Goal: Task Accomplishment & Management: Manage account settings

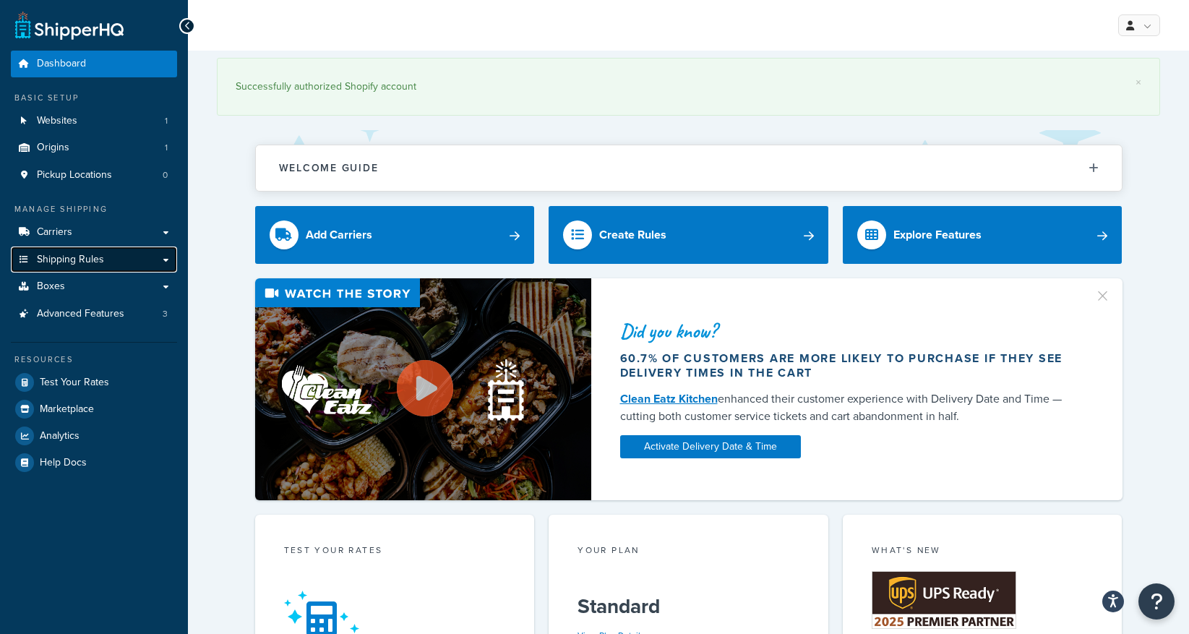
click at [68, 262] on span "Shipping Rules" at bounding box center [70, 260] width 67 height 12
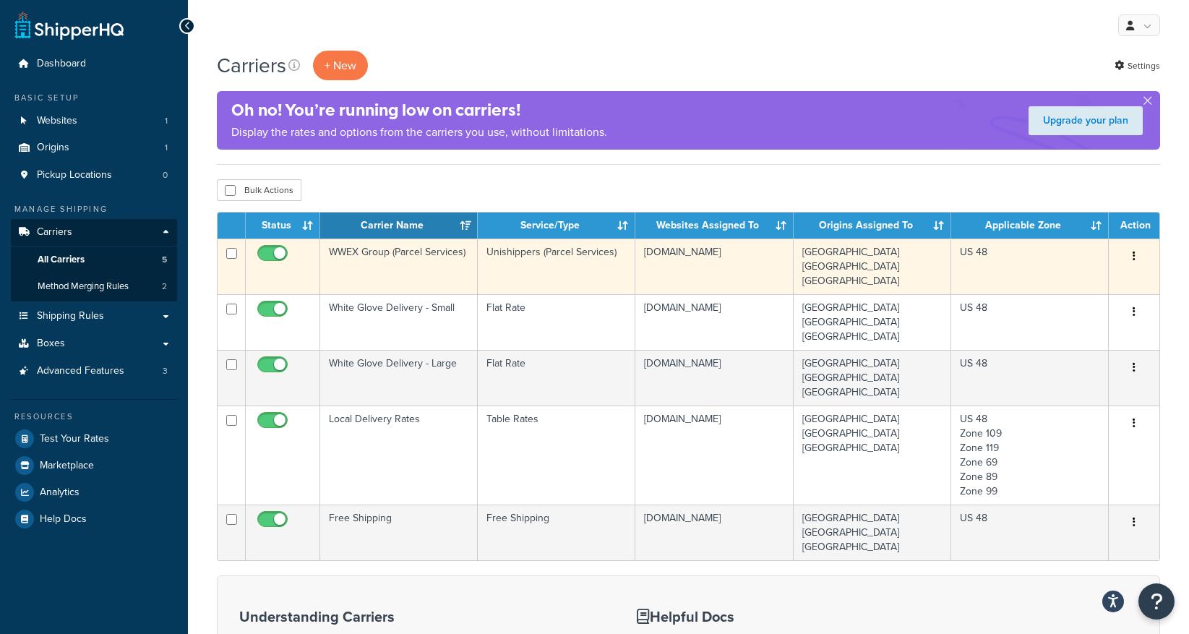
click at [1134, 258] on icon "button" at bounding box center [1133, 256] width 3 height 10
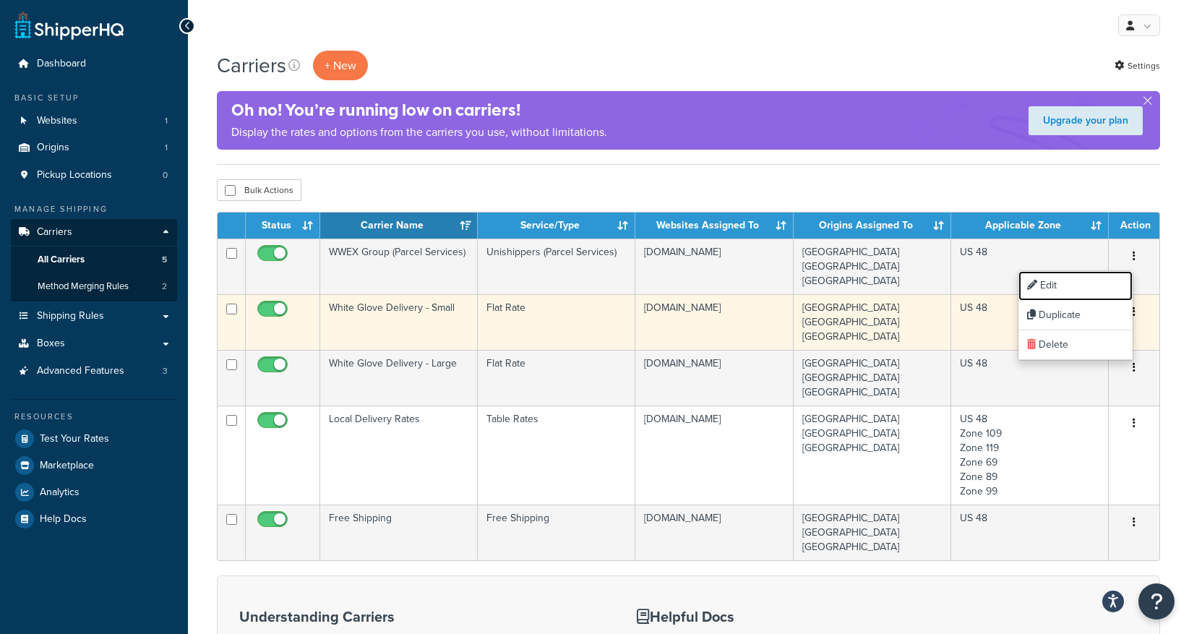
click at [1061, 290] on link "Edit" at bounding box center [1075, 286] width 114 height 30
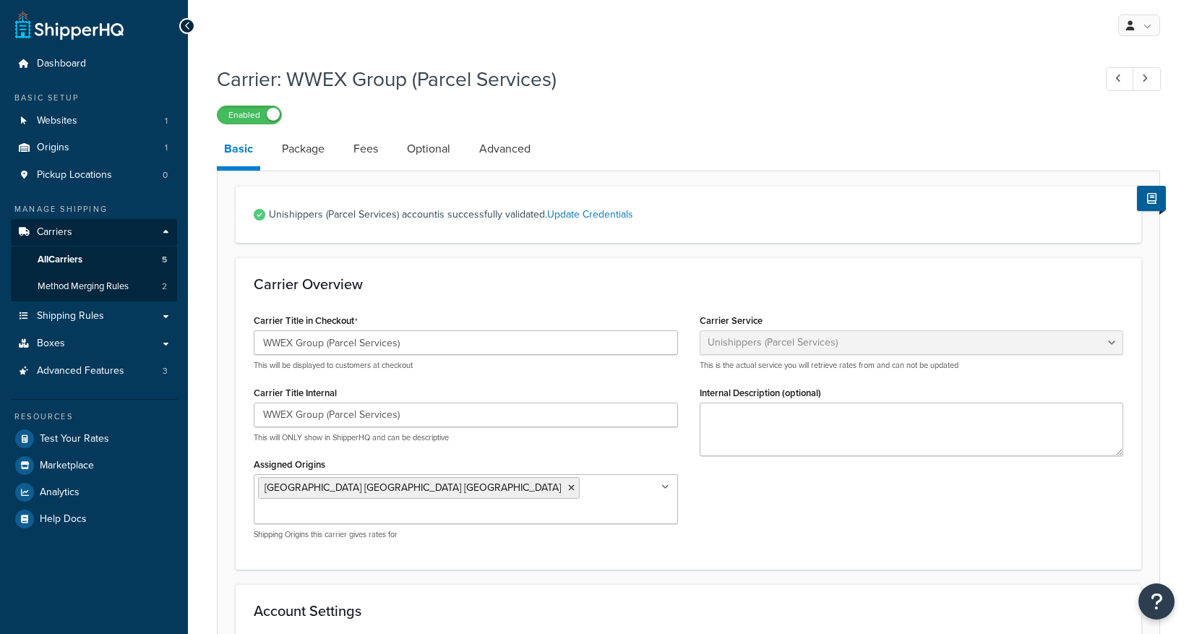
select select "unishippers"
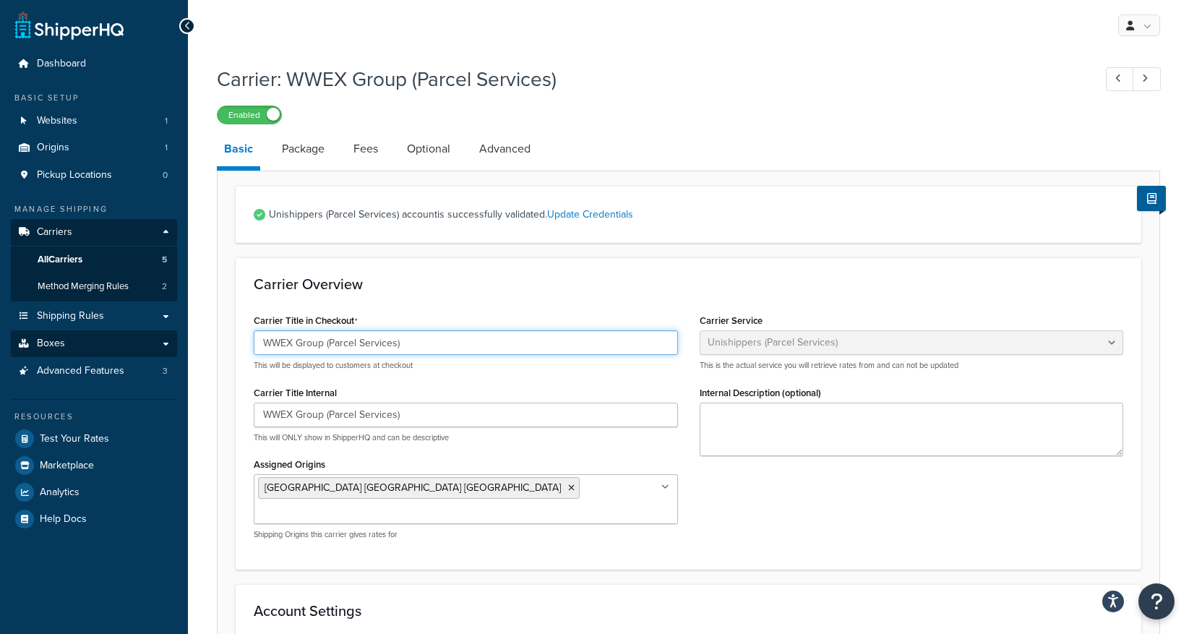
drag, startPoint x: 432, startPoint y: 343, endPoint x: 95, endPoint y: 331, distance: 337.6
click at [436, 340] on input "WWEX Group (Parcel Services)" at bounding box center [466, 342] width 424 height 25
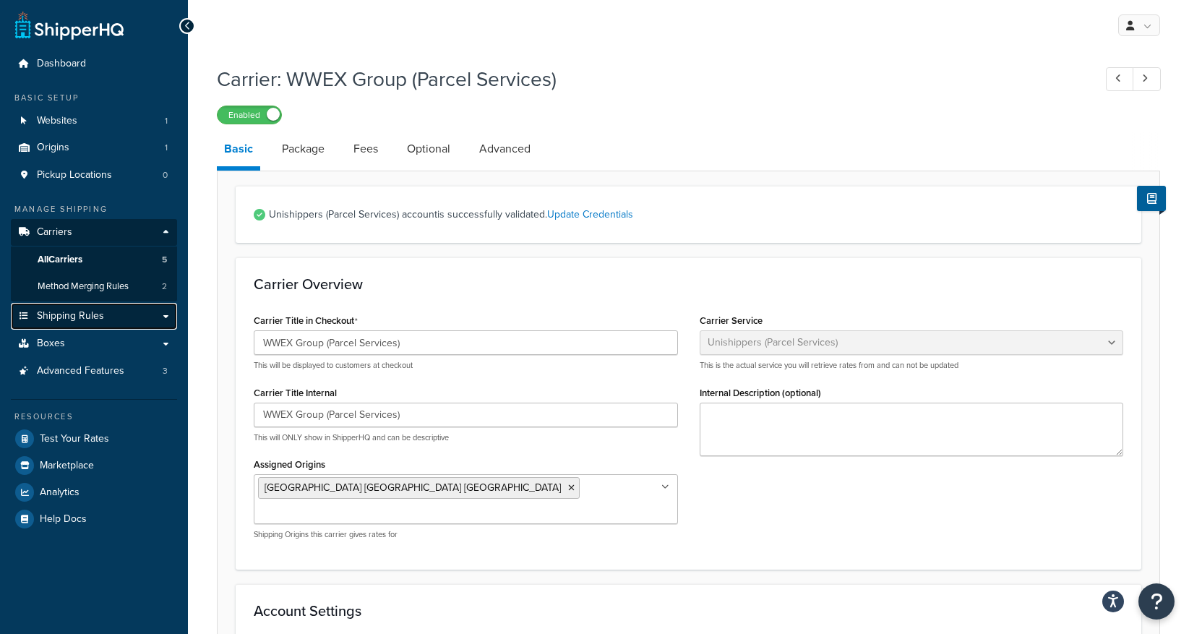
click at [100, 306] on link "Shipping Rules" at bounding box center [94, 316] width 166 height 27
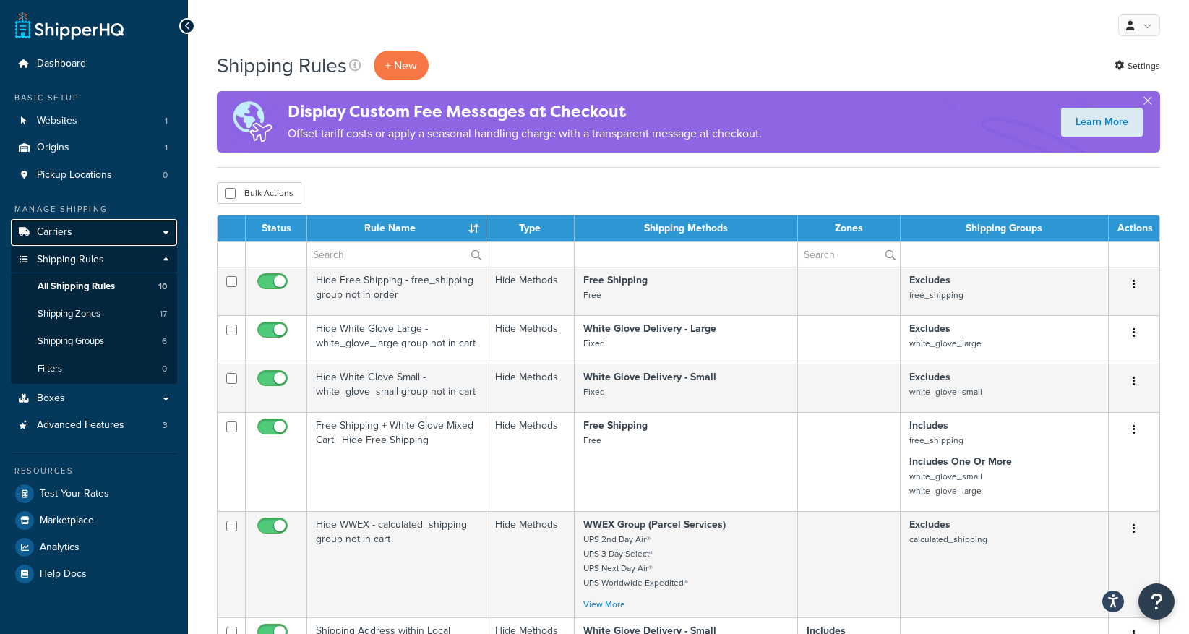
click at [74, 233] on link "Carriers" at bounding box center [94, 232] width 166 height 27
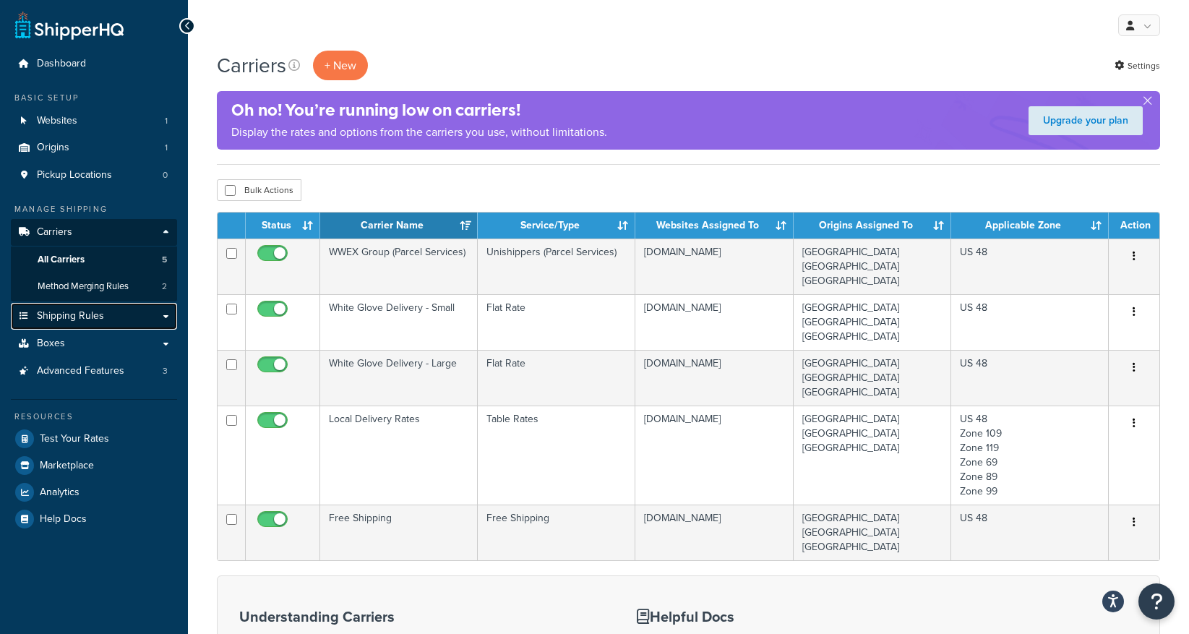
click at [129, 314] on link "Shipping Rules" at bounding box center [94, 316] width 166 height 27
